Goal: Register for event/course

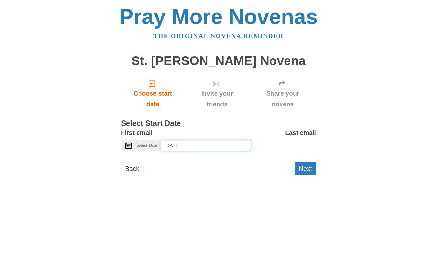
click at [216, 143] on input "Friday, October 3rd, 2025" at bounding box center [206, 145] width 90 height 11
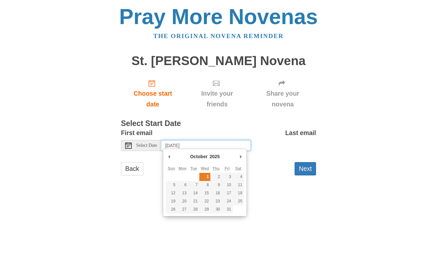
type input "Wednesday, October 1st"
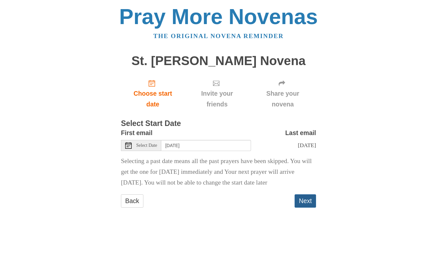
click at [303, 197] on button "Next" at bounding box center [304, 200] width 21 height 13
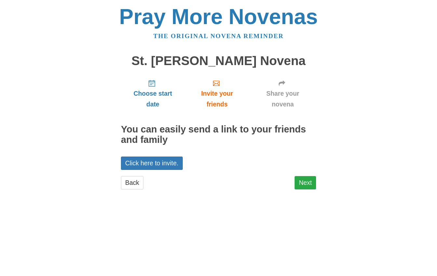
click at [297, 177] on link "Next" at bounding box center [304, 182] width 21 height 13
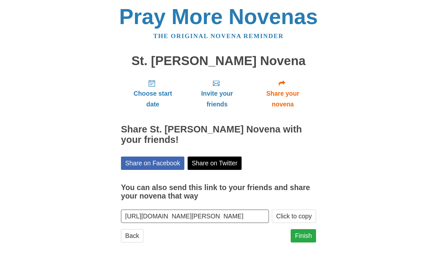
click at [305, 229] on link "Finish" at bounding box center [302, 235] width 25 height 13
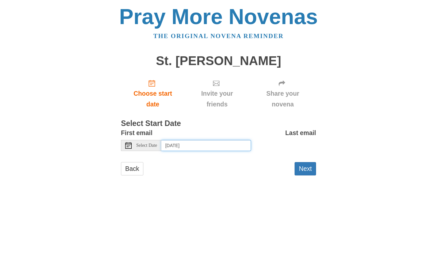
click at [189, 141] on input "Friday, October 3rd, 2025" at bounding box center [206, 145] width 90 height 11
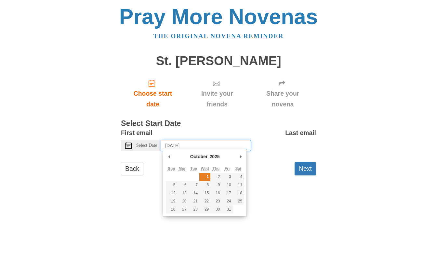
type input "Wednesday, October 1st"
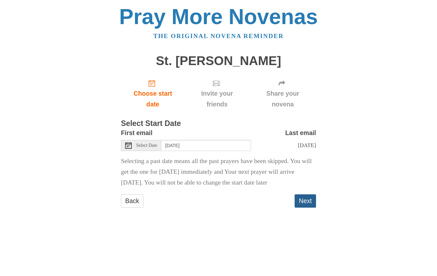
click at [300, 199] on button "Next" at bounding box center [304, 200] width 21 height 13
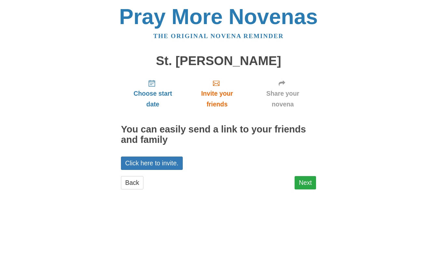
click at [299, 182] on link "Next" at bounding box center [304, 182] width 21 height 13
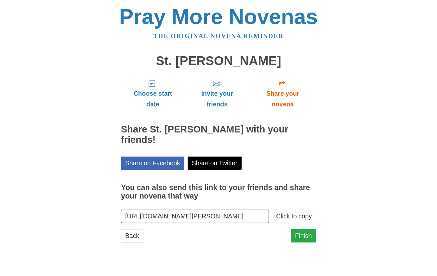
click at [302, 230] on link "Finish" at bounding box center [302, 235] width 25 height 13
